Goal: Information Seeking & Learning: Learn about a topic

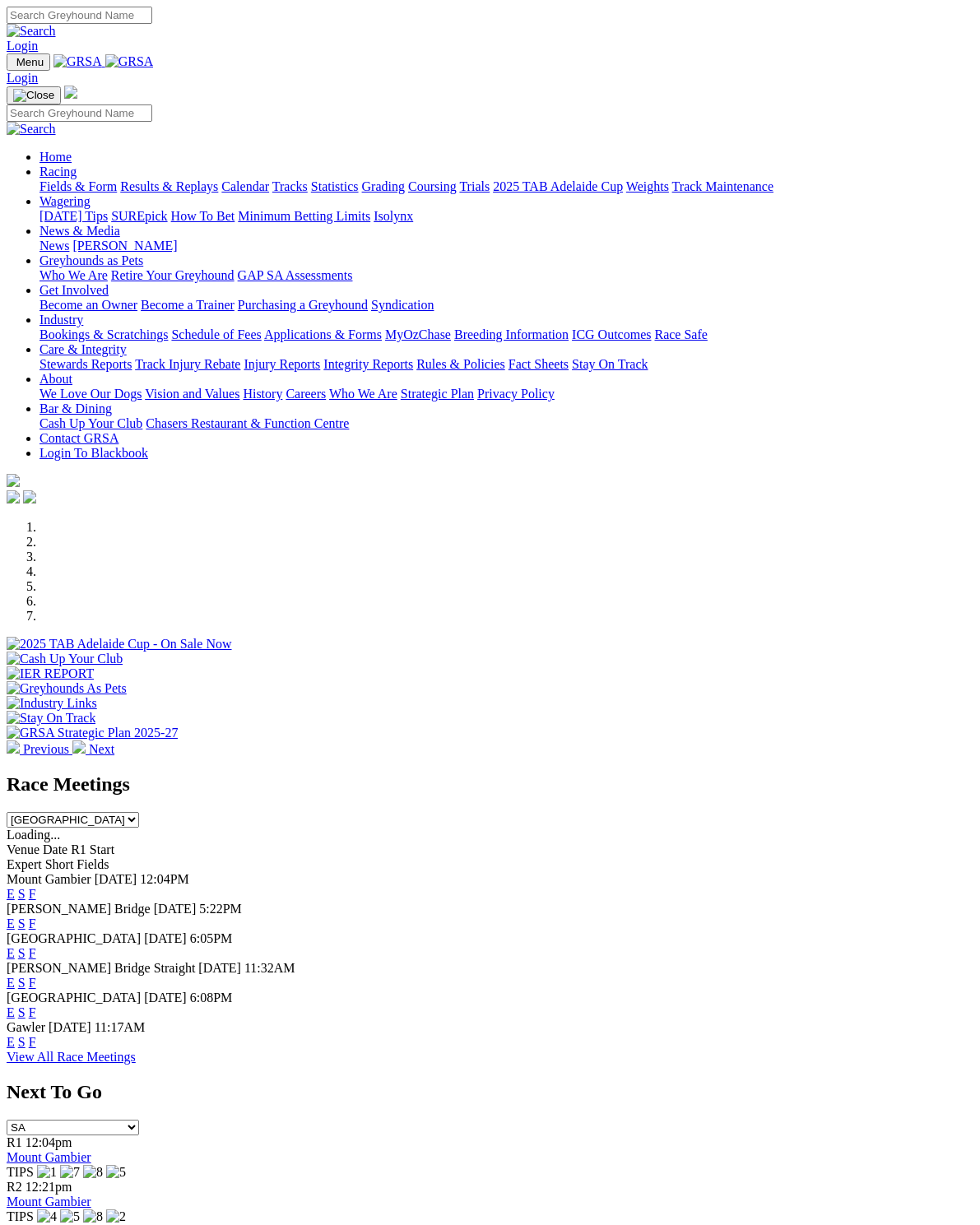
click at [36, 887] on link "F" at bounding box center [32, 893] width 8 height 14
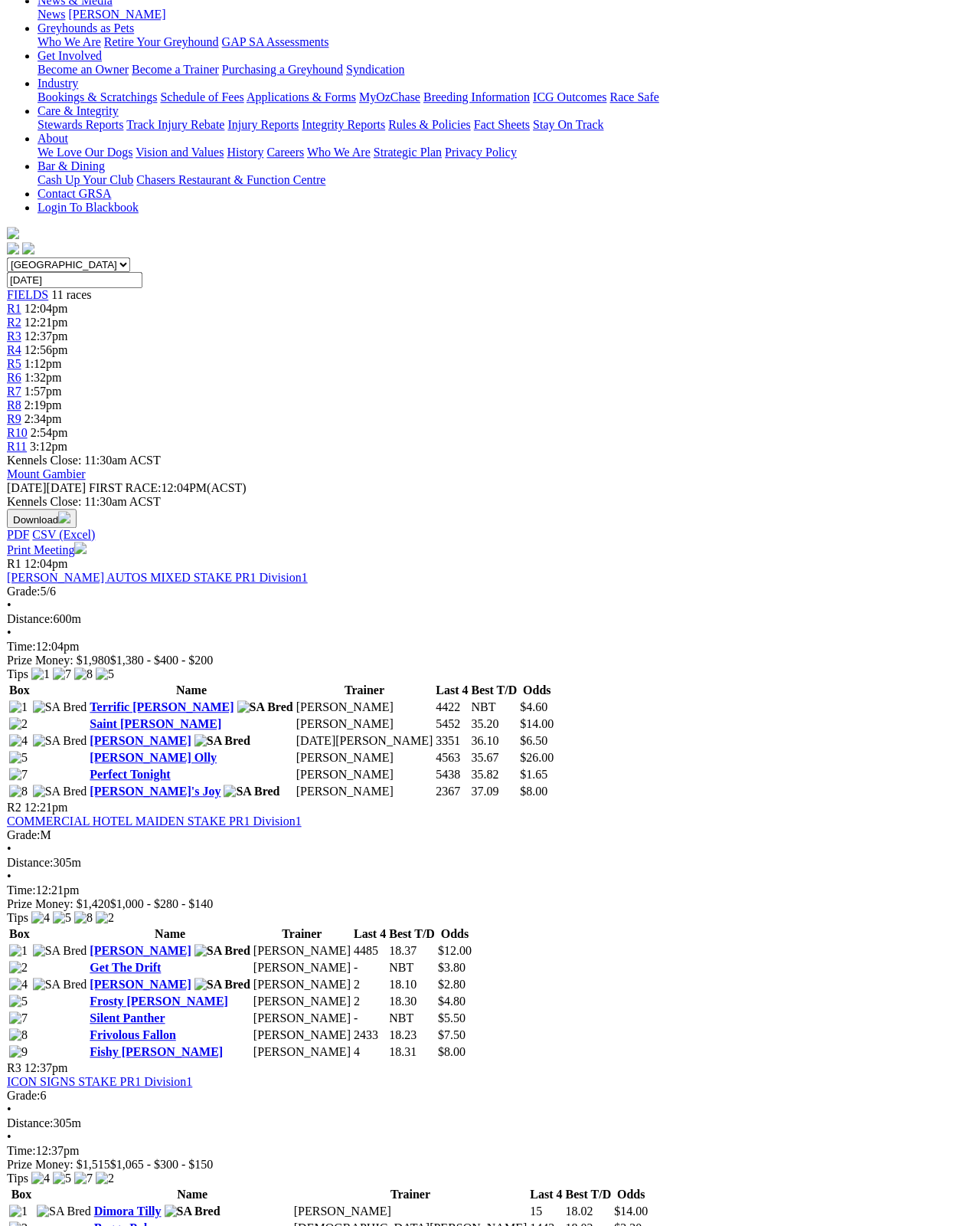
scroll to position [242, 0]
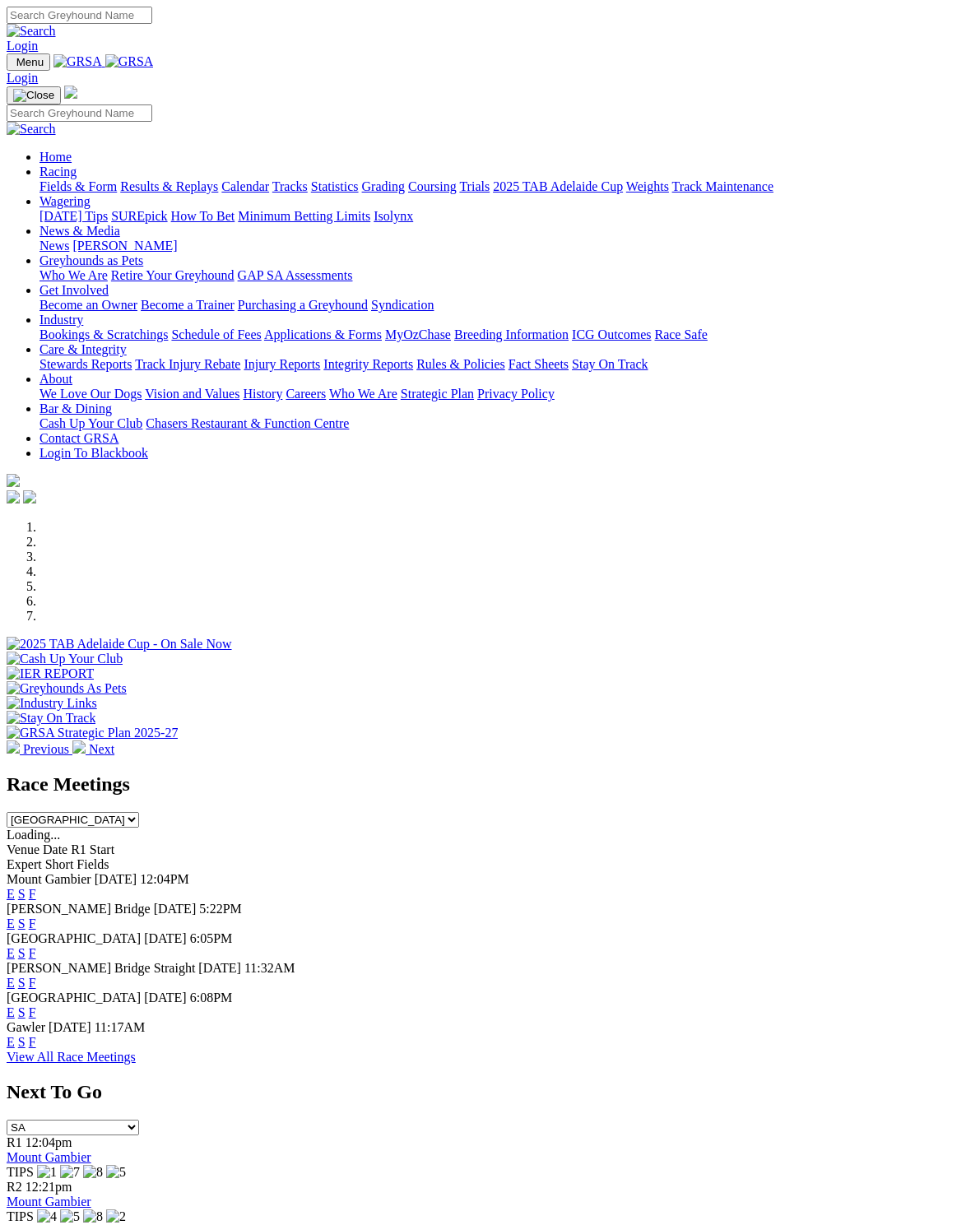
scroll to position [7, 0]
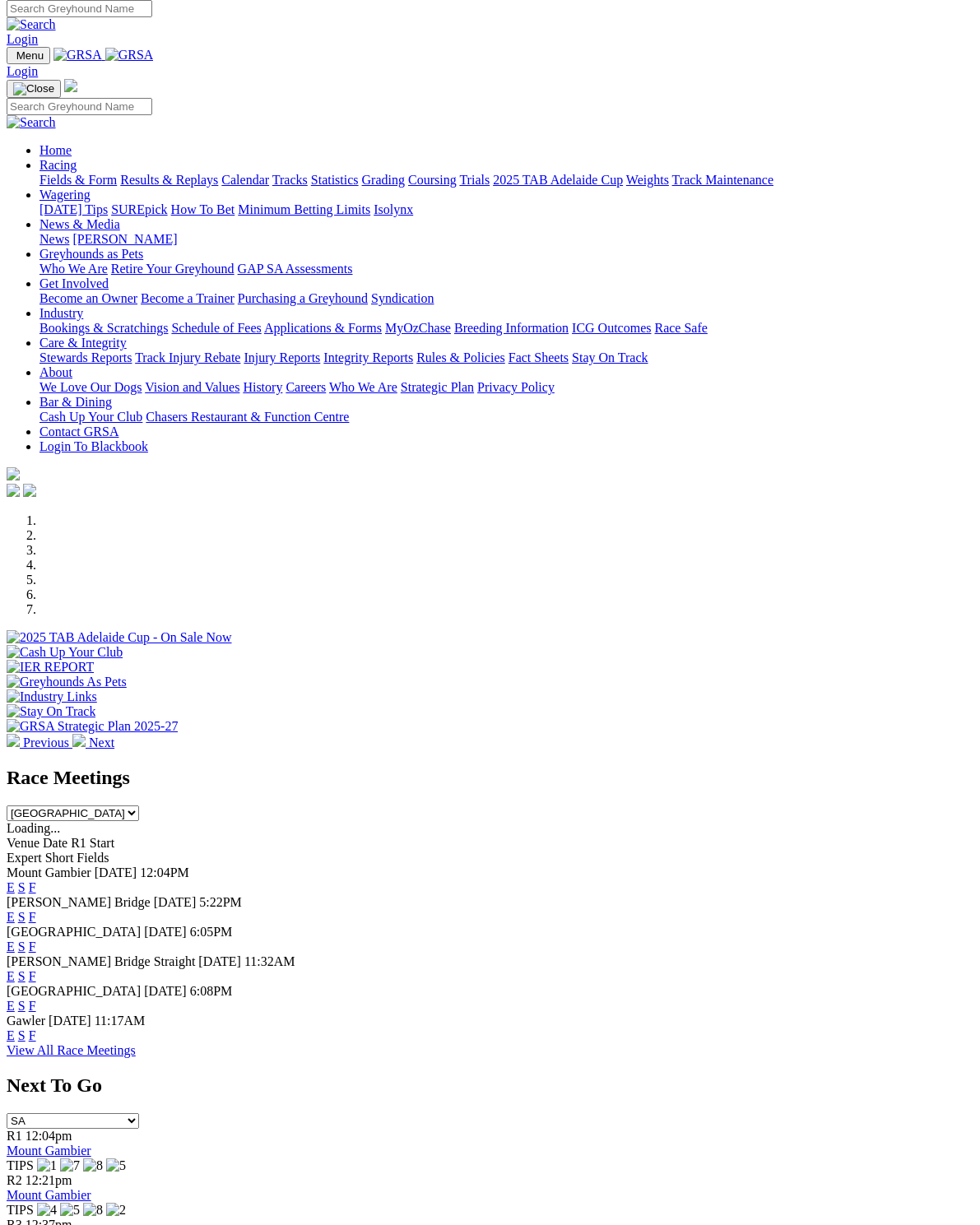
click at [36, 998] on link "F" at bounding box center [32, 1005] width 8 height 14
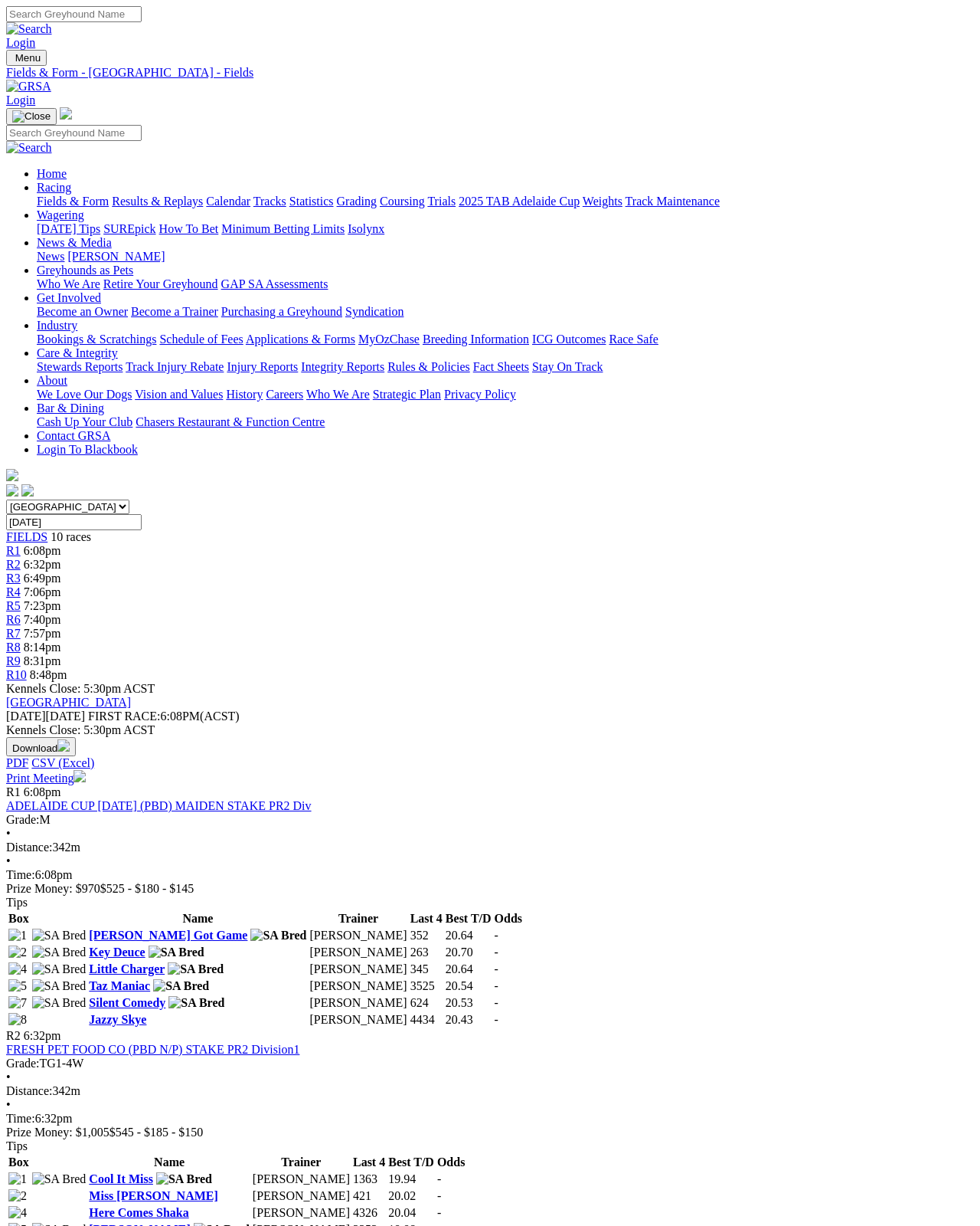
click at [39, 195] on link "Fields & Form" at bounding box center [72, 201] width 72 height 13
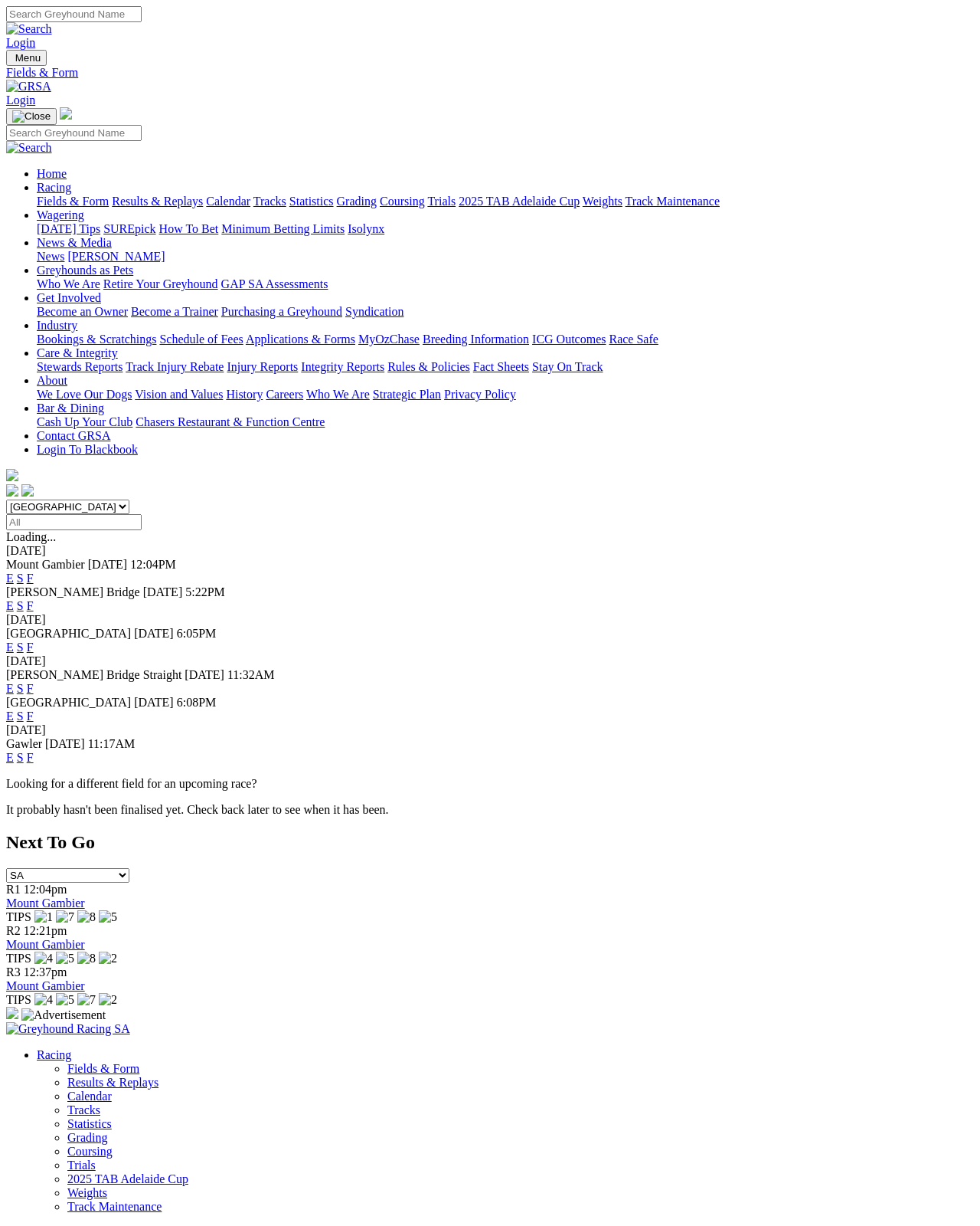
click at [98, 500] on select "South Australia New South Wales Northern Territory Queensland Tasmania Victoria…" at bounding box center [68, 507] width 123 height 15
select select "NSW"
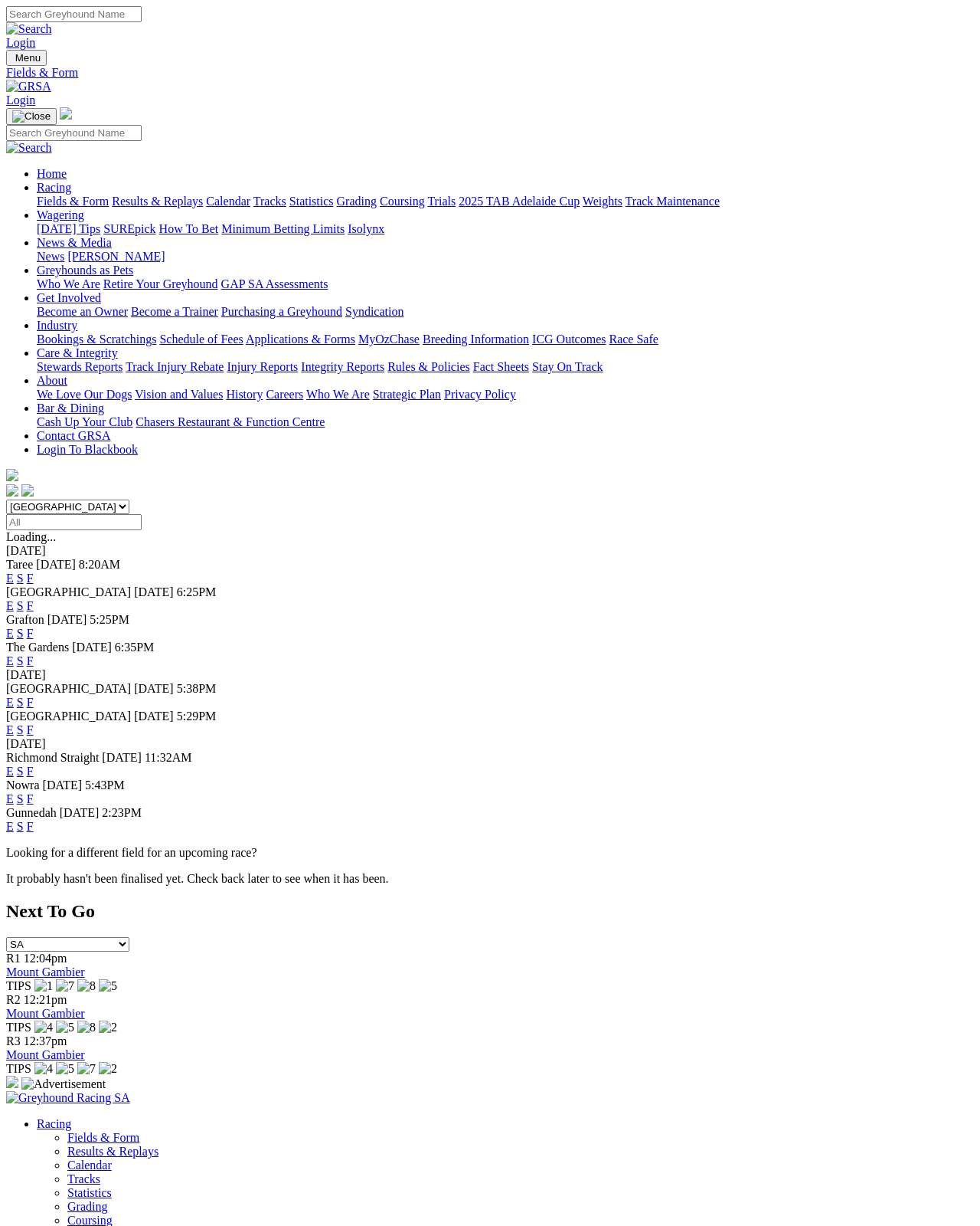
click at [34, 695] on link "F" at bounding box center [30, 702] width 7 height 13
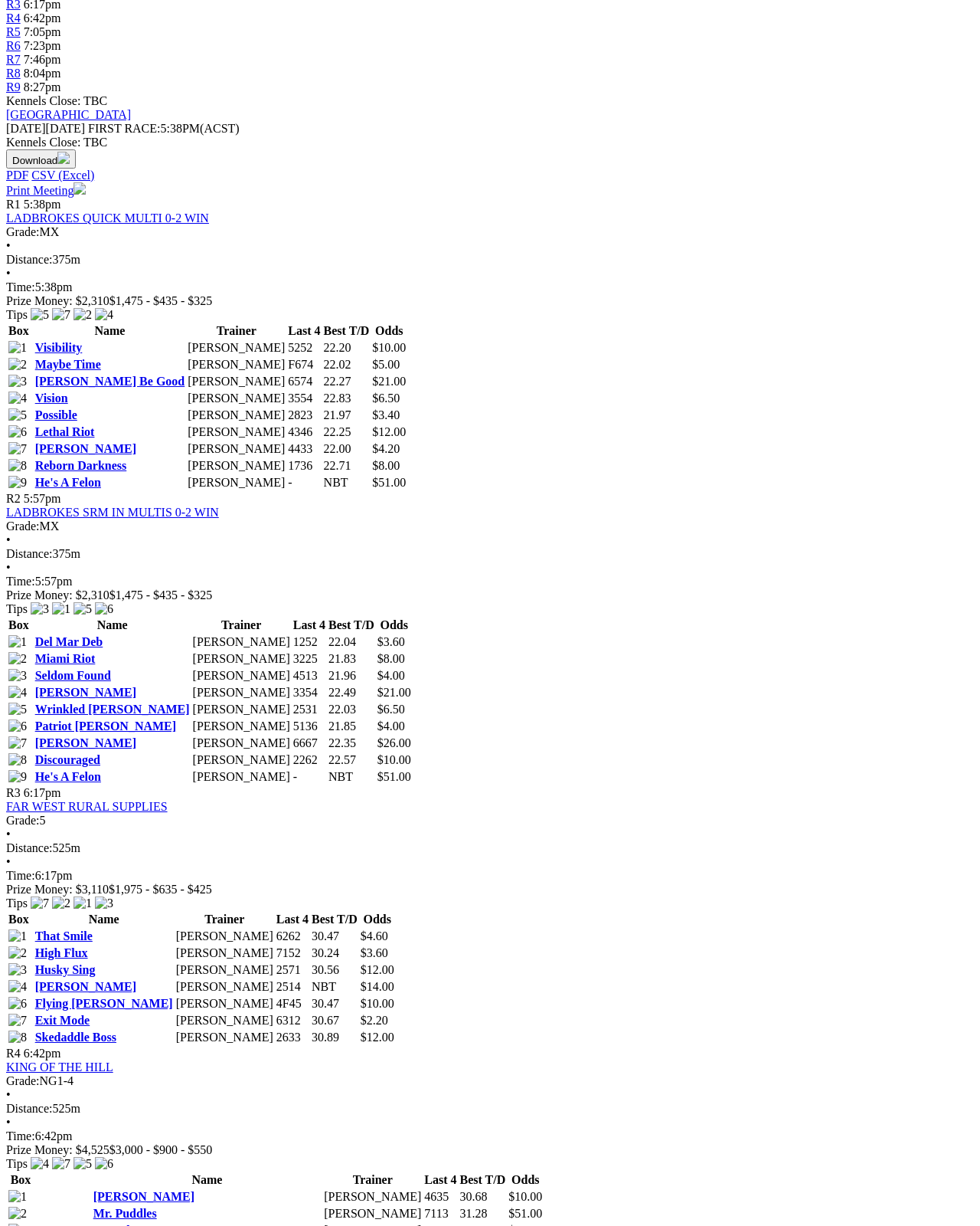
scroll to position [573, 0]
